Goal: Transaction & Acquisition: Purchase product/service

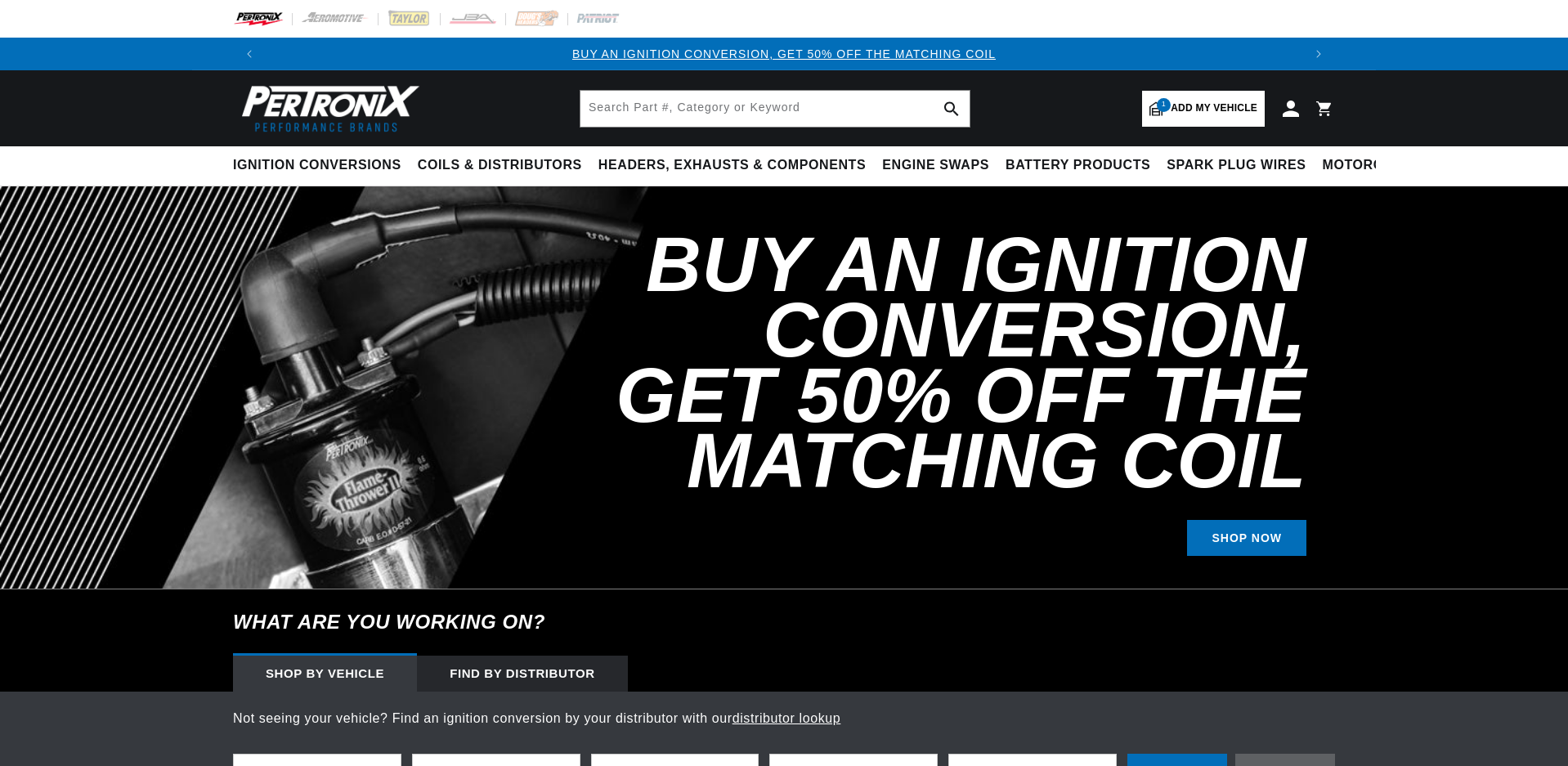
select select "1965"
select select "Porsche"
select select "356C"
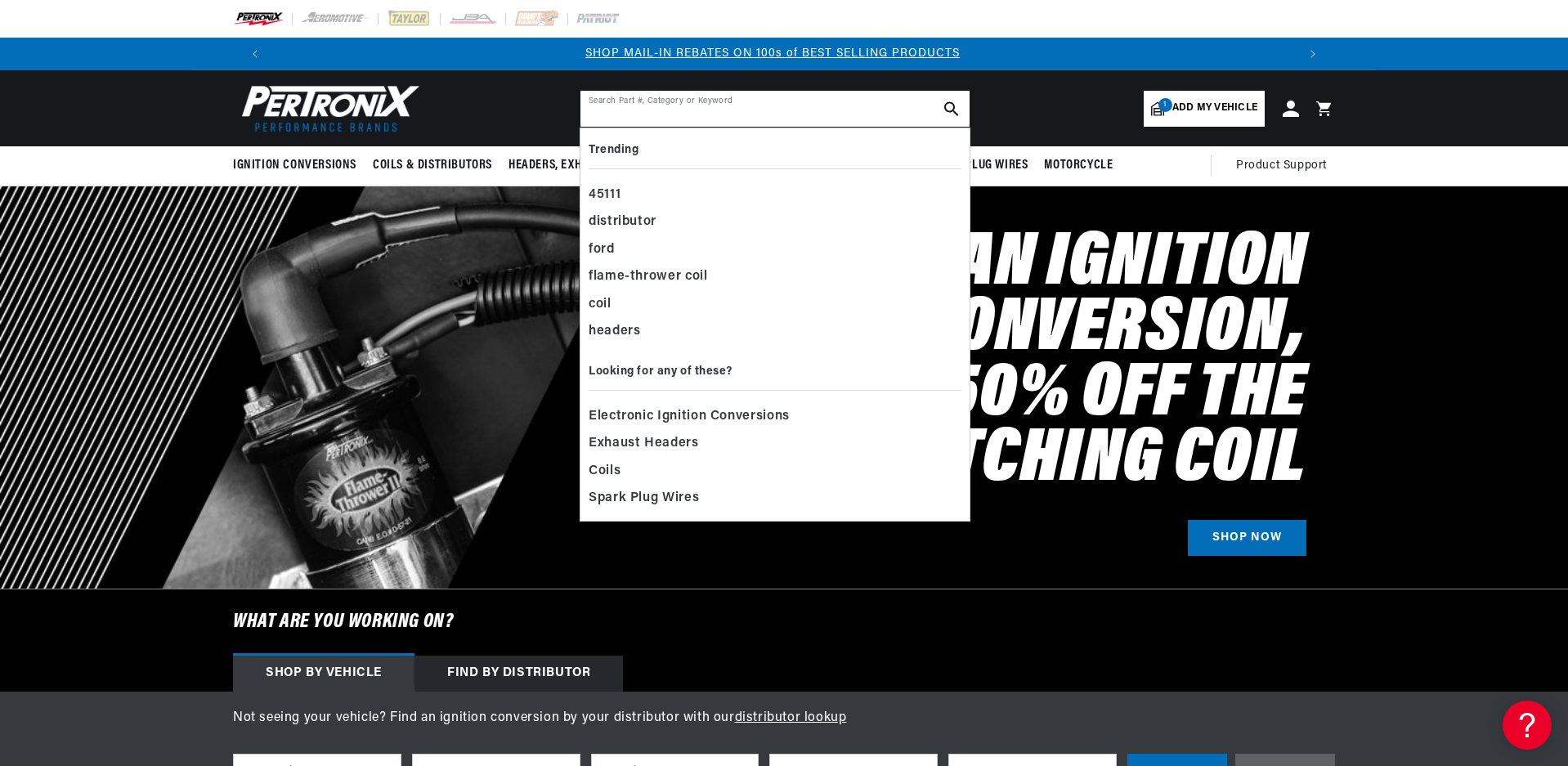
drag, startPoint x: 701, startPoint y: 112, endPoint x: 701, endPoint y: 126, distance: 14.0
click at [701, 113] on input "text" at bounding box center [775, 108] width 389 height 36
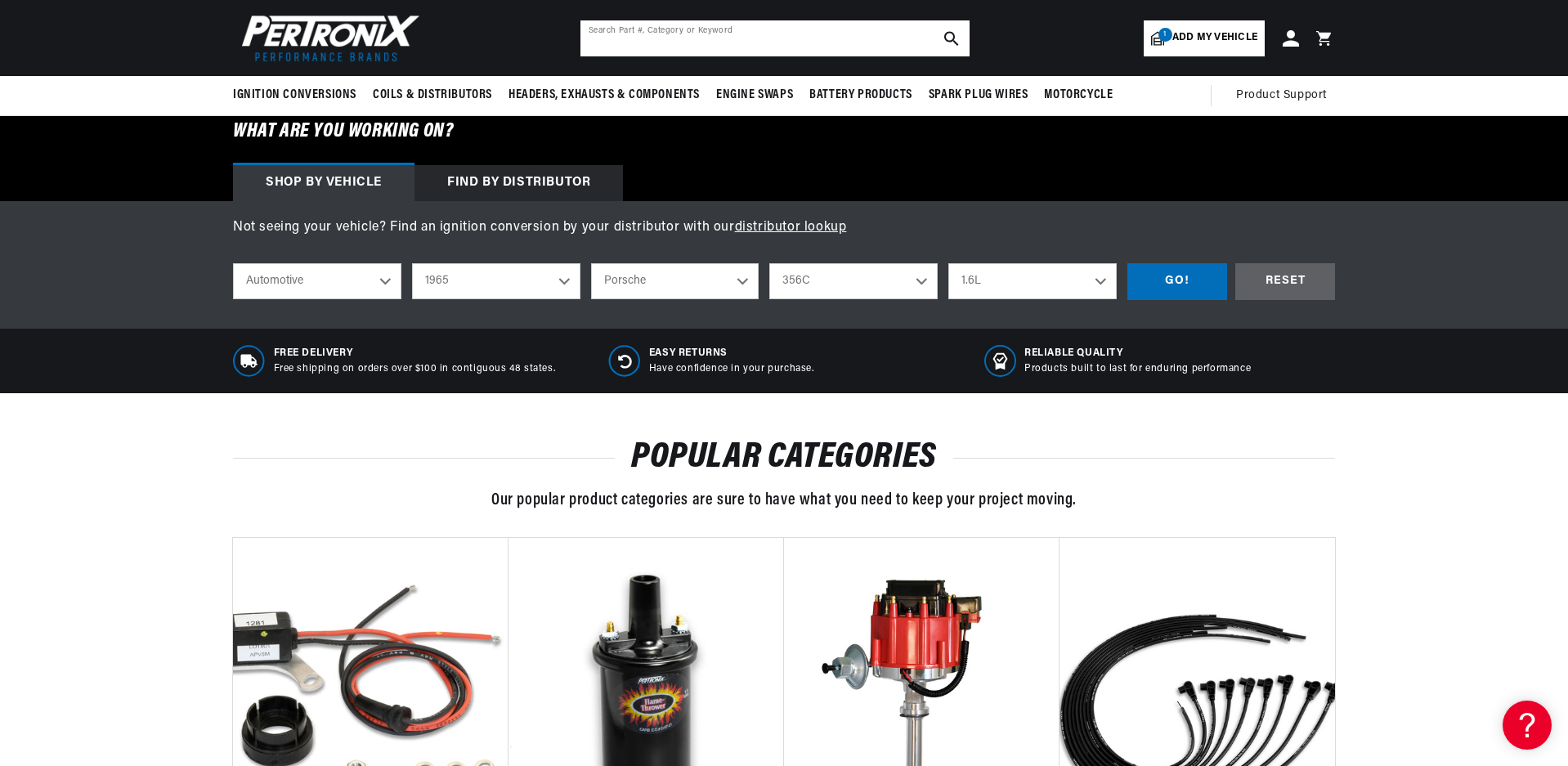
scroll to position [409, 0]
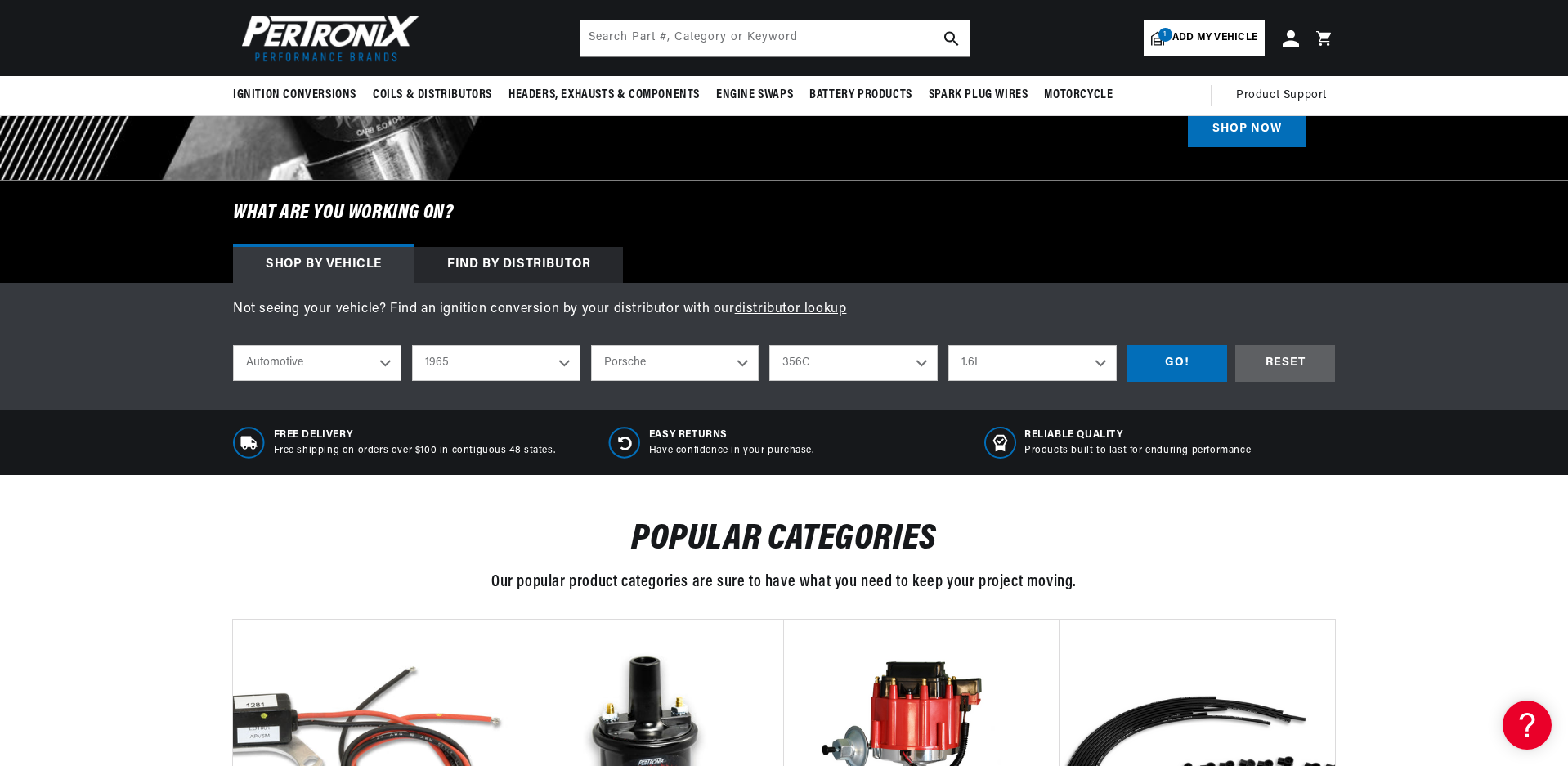
click at [519, 257] on div "Find by Distributor" at bounding box center [518, 265] width 208 height 36
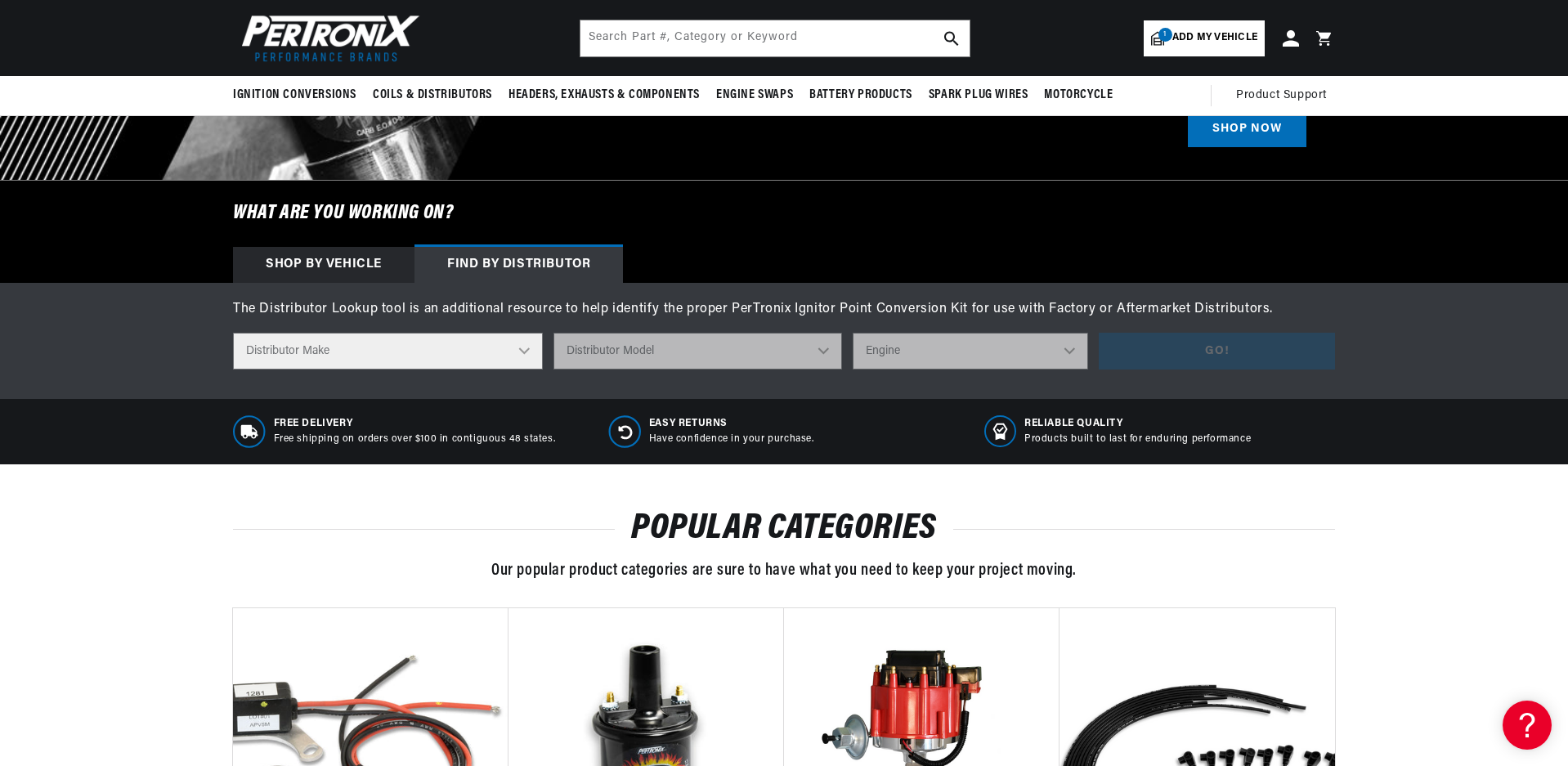
scroll to position [0, 1020]
click at [522, 347] on select "Distributor Make Accel [PERSON_NAME] Autolite Bosch Century Chrysler Clark Colt…" at bounding box center [388, 352] width 310 height 37
select select "Bosch"
click at [233, 333] on select "Distributor Make Accel [PERSON_NAME] Autolite Bosch Century Chrysler Clark Colt…" at bounding box center [388, 352] width 310 height 37
click at [636, 358] on select "Distributor Model 022-905-205AA 0-231-020-019 0-231-037-031 0-231-060-023 0-231…" at bounding box center [698, 352] width 298 height 37
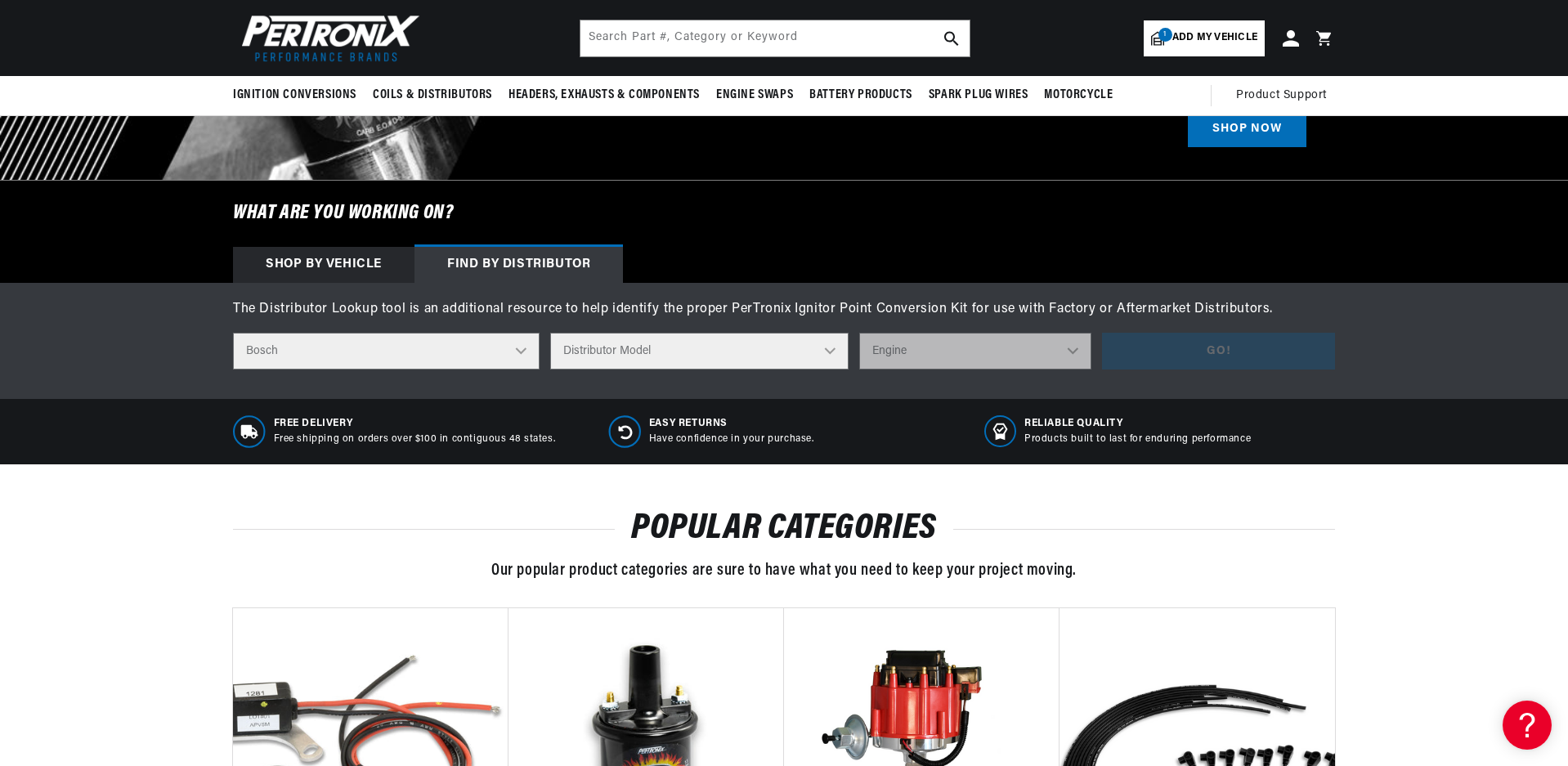
select select "0-231-115-061"
click at [555, 333] on select "Distributor Model 022-905-205AA 0-231-020-019 0-231-037-031 0-231-060-023 0-231…" at bounding box center [698, 352] width 298 height 37
click at [1071, 344] on select "Engine 4" at bounding box center [975, 352] width 232 height 37
select select "4"
click at [859, 333] on select "Engine 4" at bounding box center [975, 352] width 232 height 37
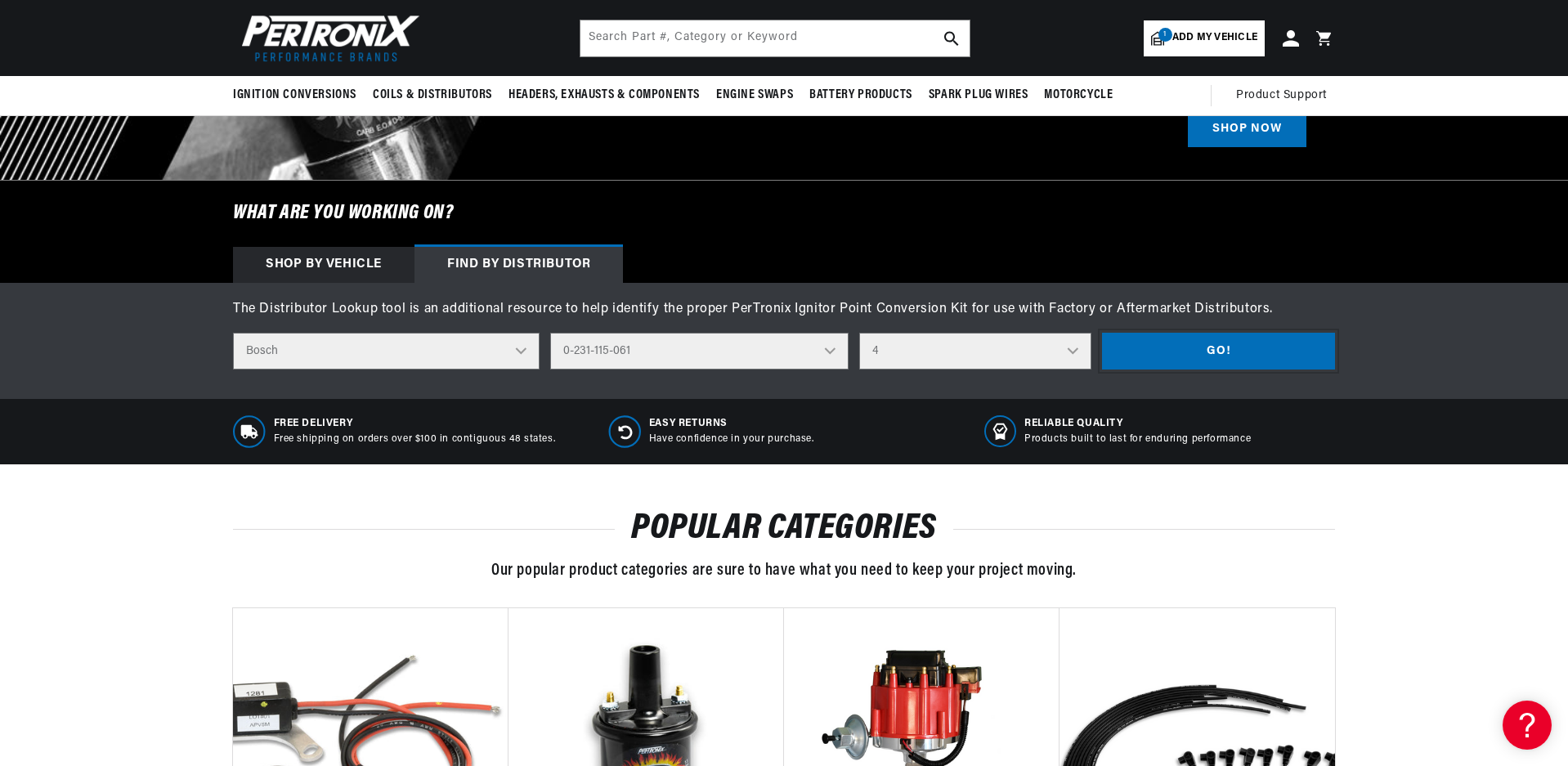
click at [1189, 344] on button "Go!" at bounding box center [1218, 352] width 233 height 37
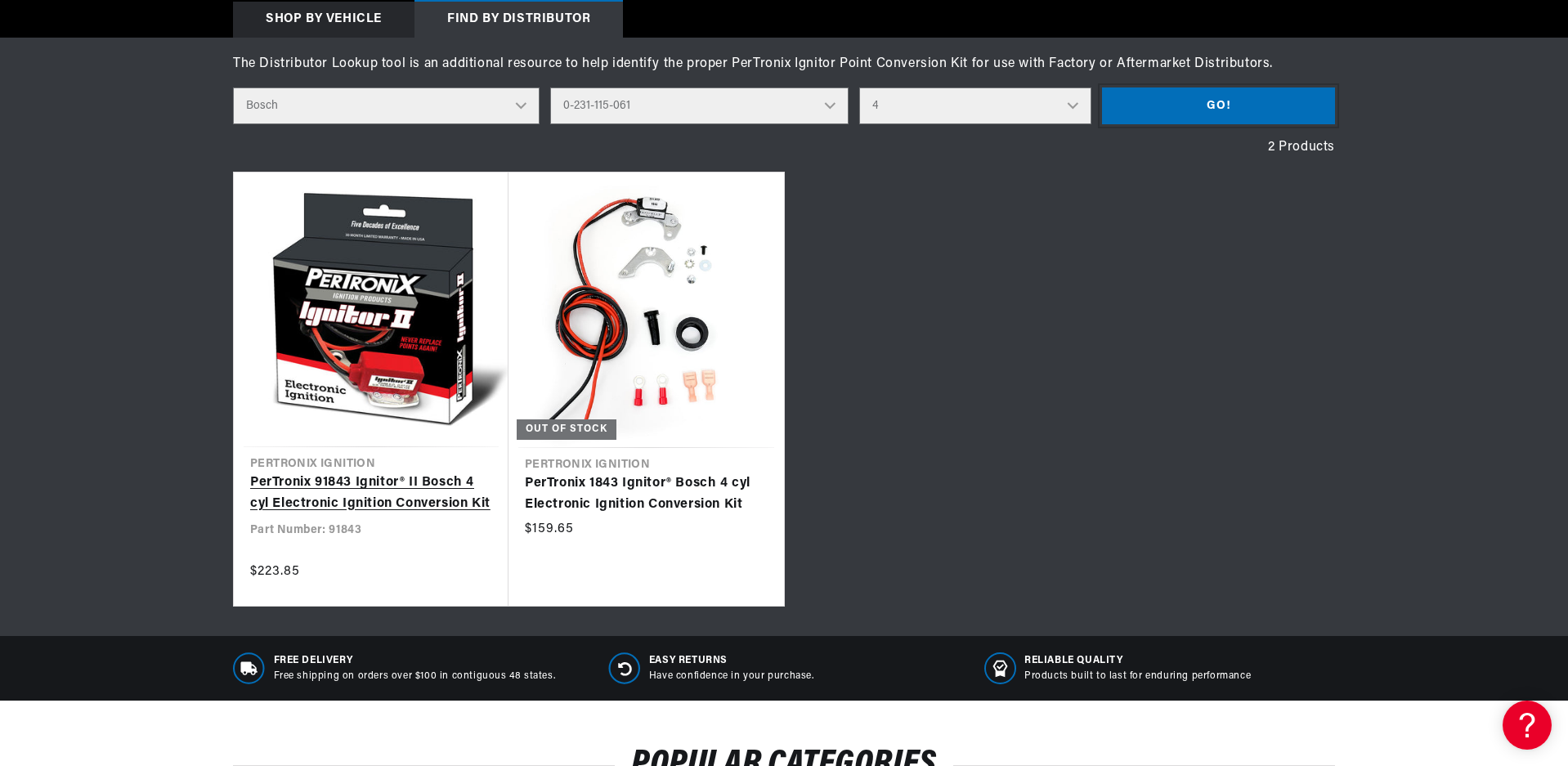
scroll to position [0, 0]
click at [371, 473] on link "PerTronix 91843 Ignitor® II Bosch 4 cyl Electronic Ignition Conversion Kit" at bounding box center [371, 493] width 242 height 42
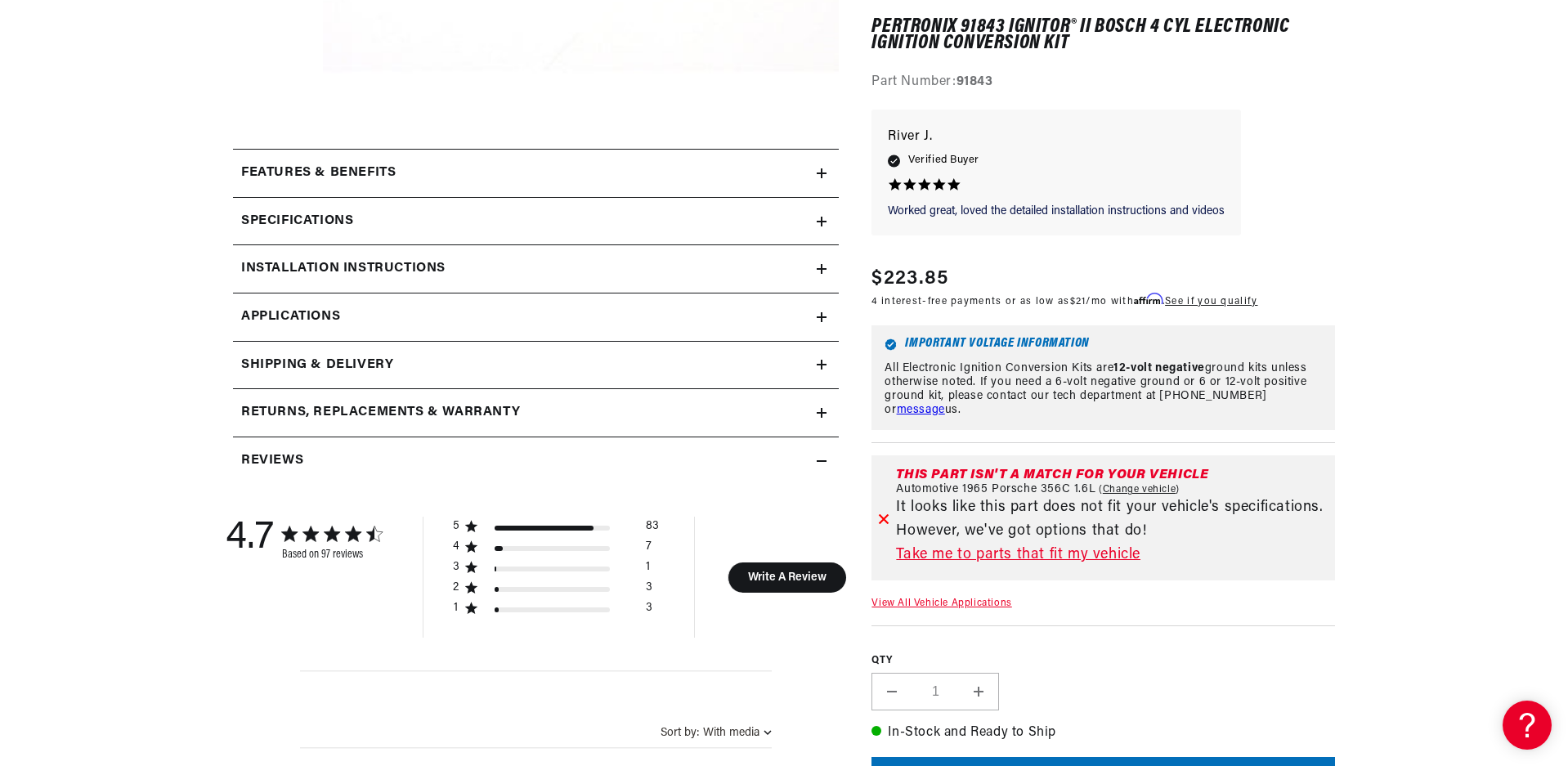
scroll to position [0, 1020]
click at [821, 220] on icon at bounding box center [821, 221] width 10 height 10
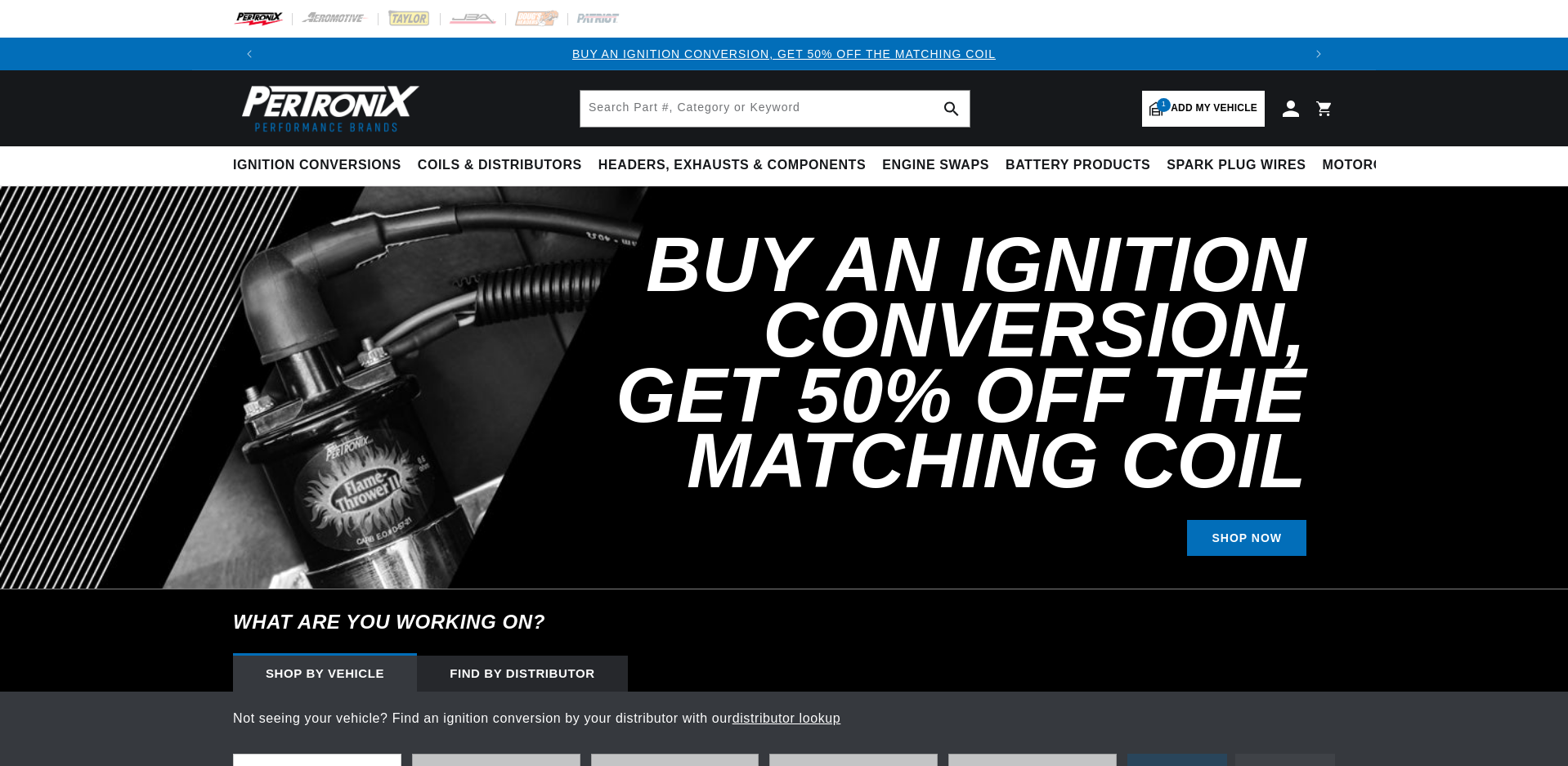
scroll to position [654, 0]
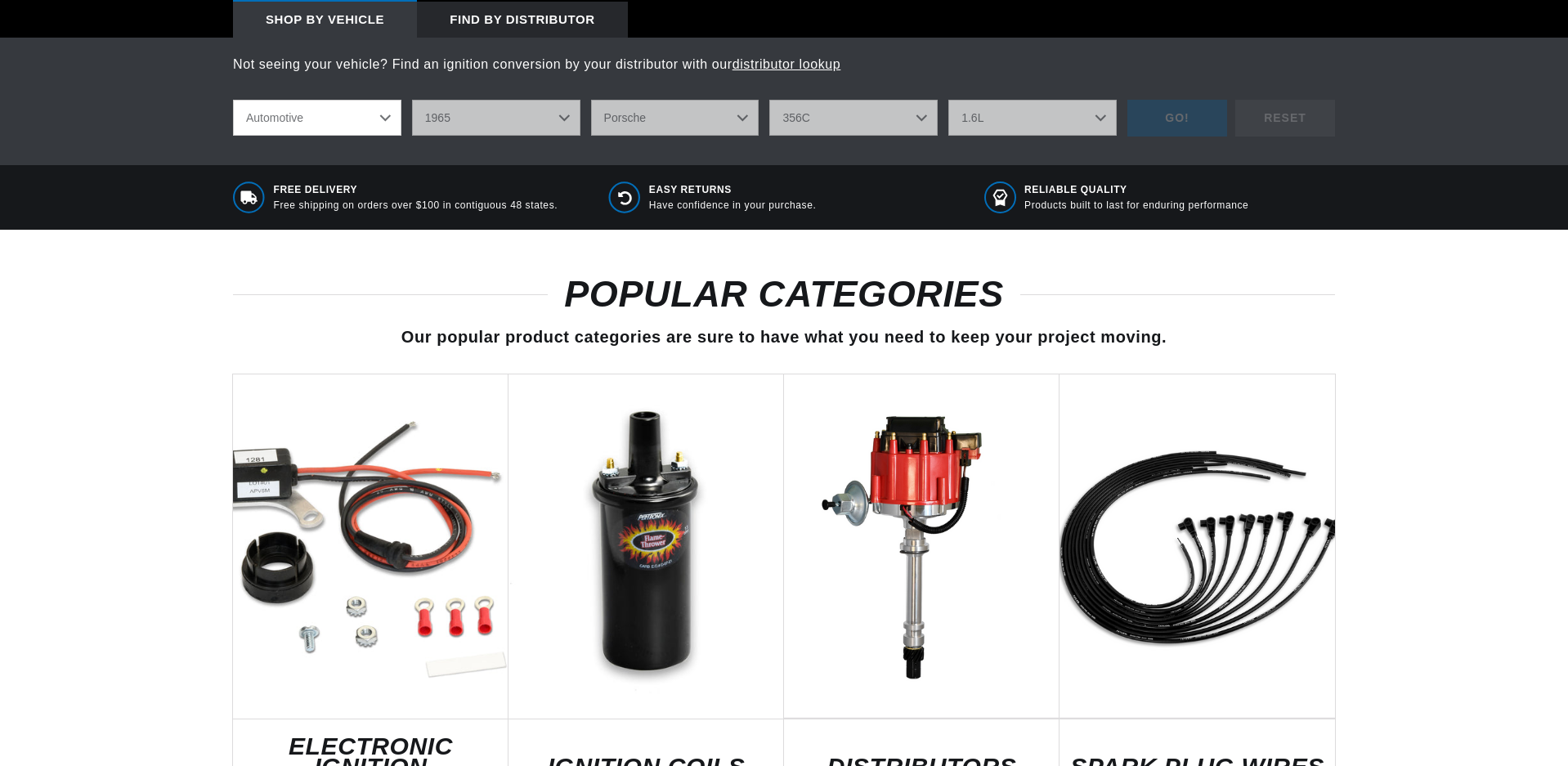
select select "1965"
select select "Porsche"
select select "356C"
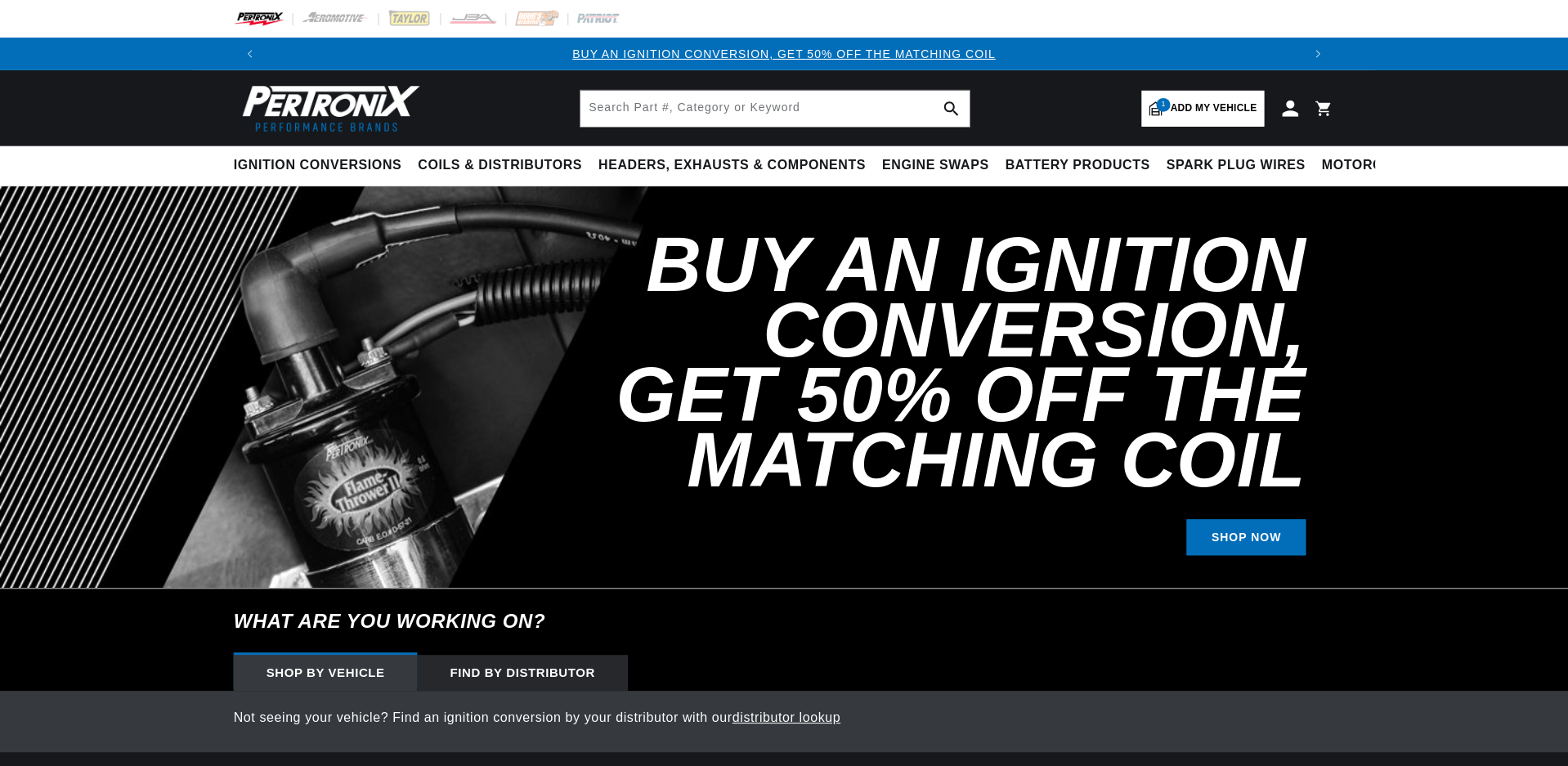
scroll to position [654, 0]
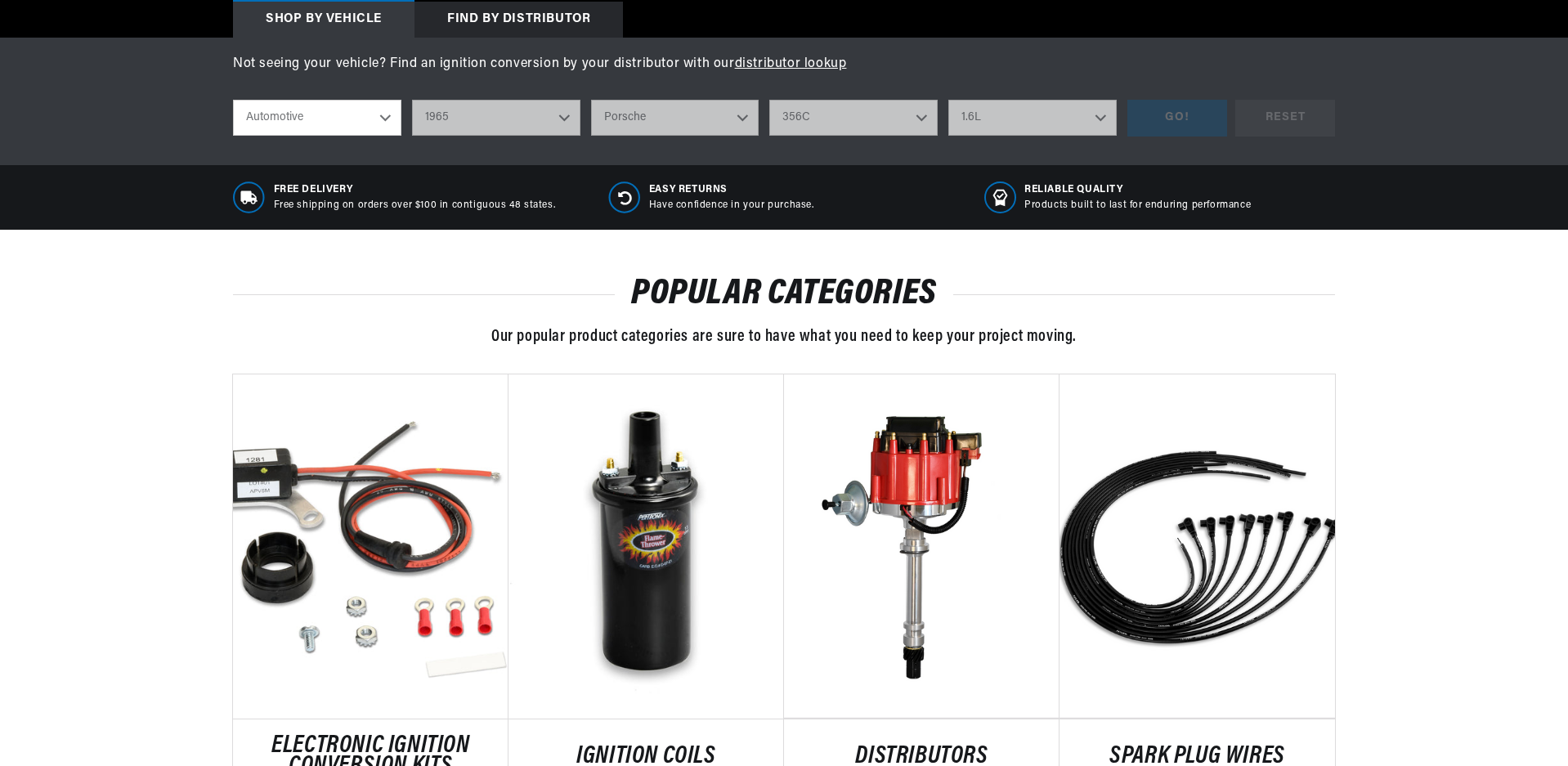
click at [495, 15] on div "Find by Distributor" at bounding box center [518, 19] width 208 height 36
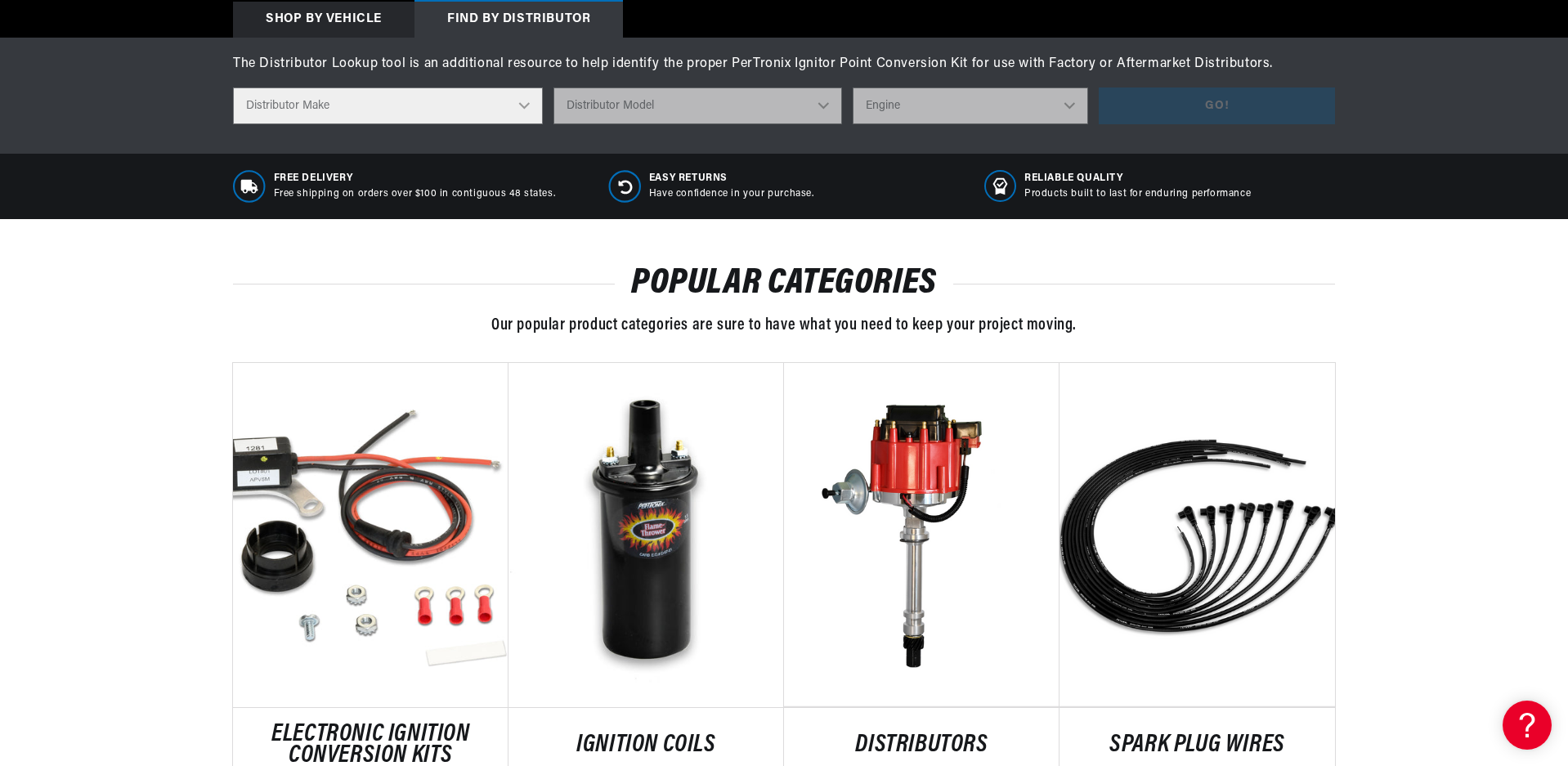
scroll to position [0, 0]
click at [495, 15] on div "Find by Distributor" at bounding box center [518, 19] width 208 height 36
click at [525, 108] on select "Distributor Make Accel [PERSON_NAME] Autolite Bosch Century Chrysler Clark Colt…" at bounding box center [388, 106] width 310 height 37
select select "Bosch"
click at [233, 88] on select "Distributor Make Accel [PERSON_NAME] Autolite Bosch Century Chrysler Clark Colt…" at bounding box center [388, 106] width 310 height 37
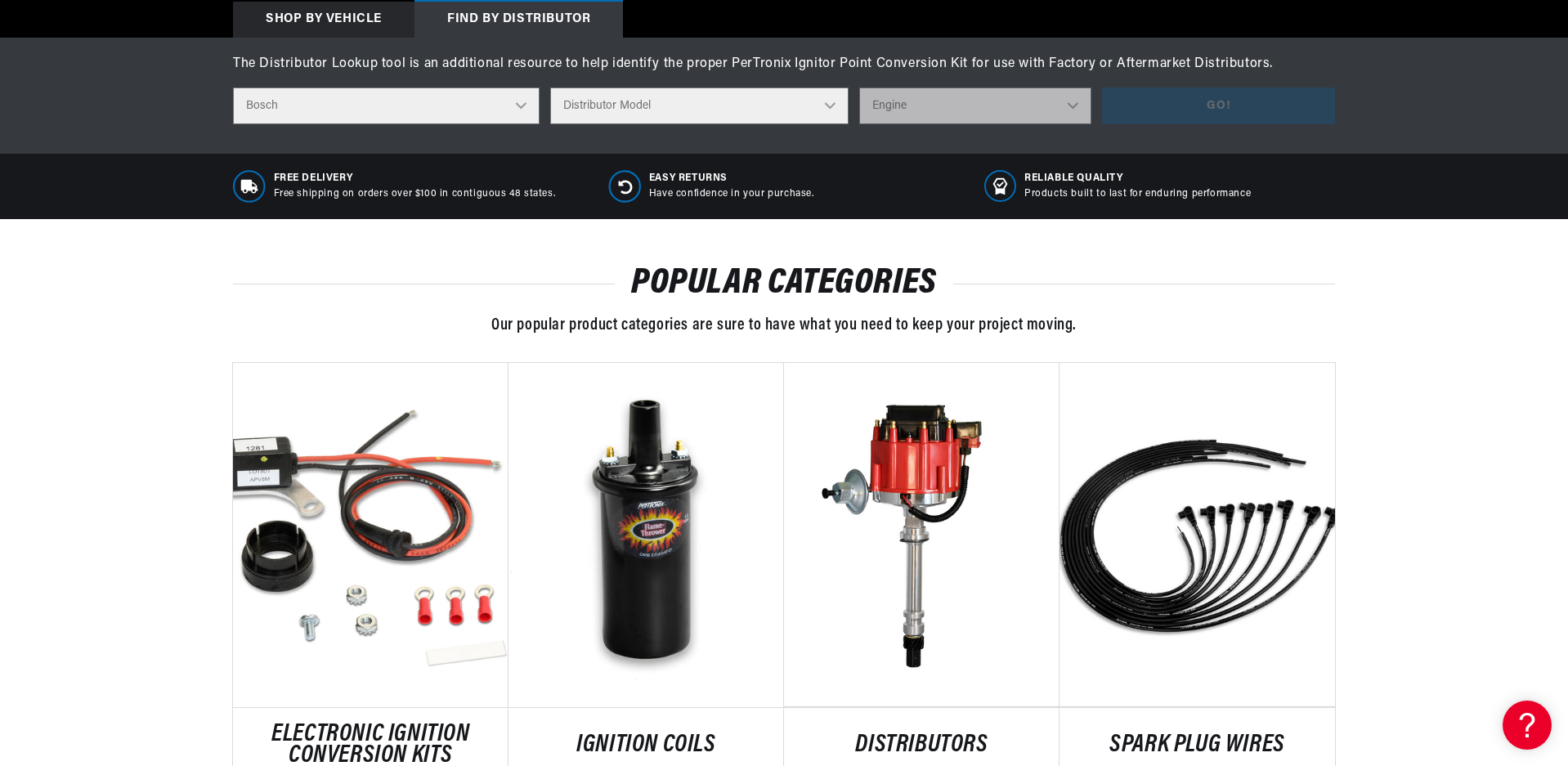
click at [828, 100] on select "Distributor Model 022-905-205AA 0-231-020-019 0-231-037-031 0-231-060-023 0-231…" at bounding box center [698, 106] width 298 height 37
select select "0-231-115-061"
click at [555, 88] on select "Distributor Model 022-905-205AA 0-231-020-019 0-231-037-031 0-231-060-023 0-231…" at bounding box center [698, 106] width 298 height 37
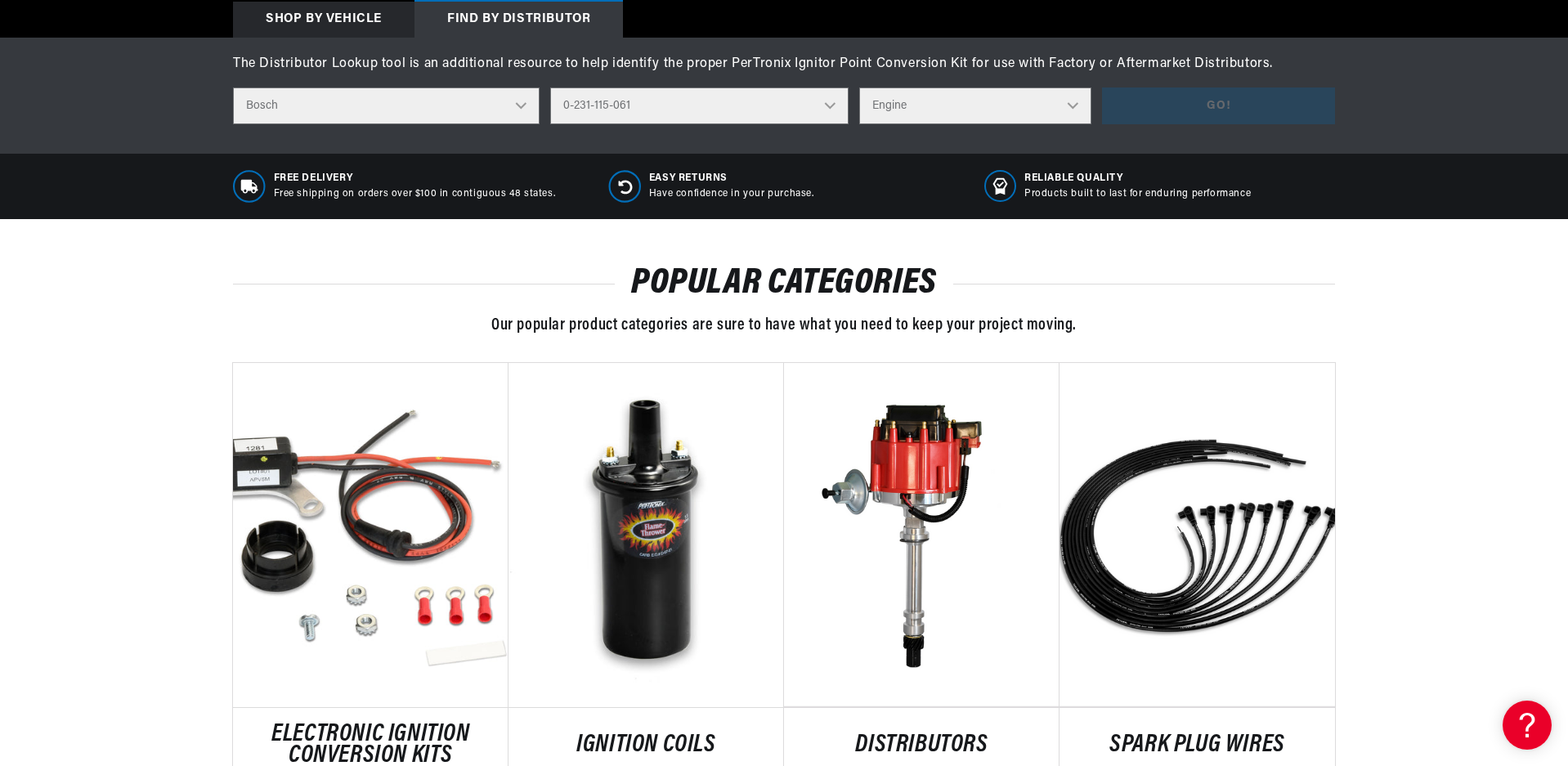
click at [1061, 102] on select "Engine 4" at bounding box center [975, 106] width 232 height 37
select select "4"
click at [859, 88] on select "Engine 4" at bounding box center [975, 106] width 232 height 37
click at [1173, 116] on button "Go!" at bounding box center [1218, 106] width 233 height 37
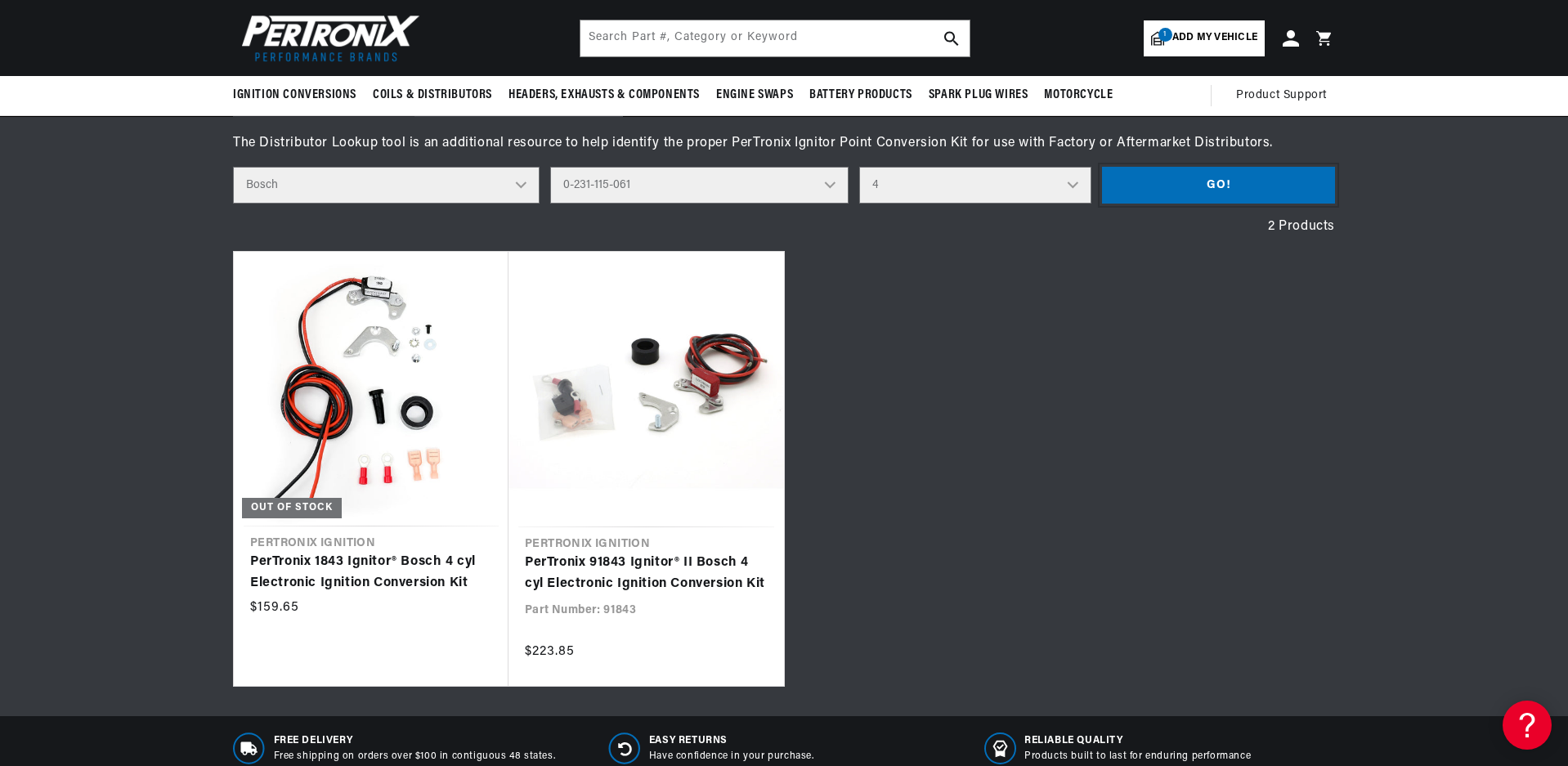
scroll to position [572, 0]
